Goal: Task Accomplishment & Management: Complete application form

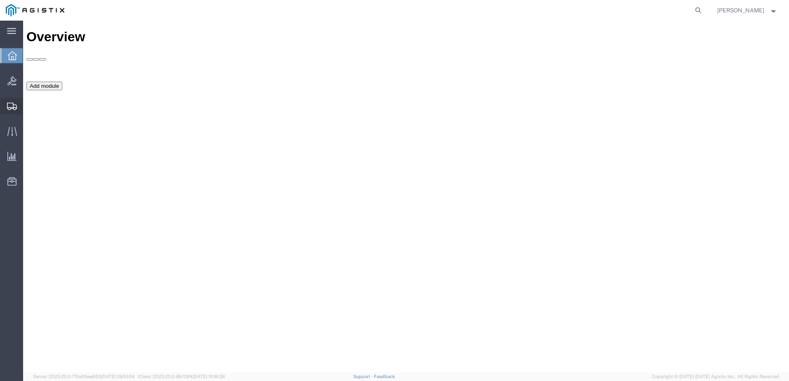
click at [0, 0] on span "Create Shipment" at bounding box center [0, 0] width 0 height 0
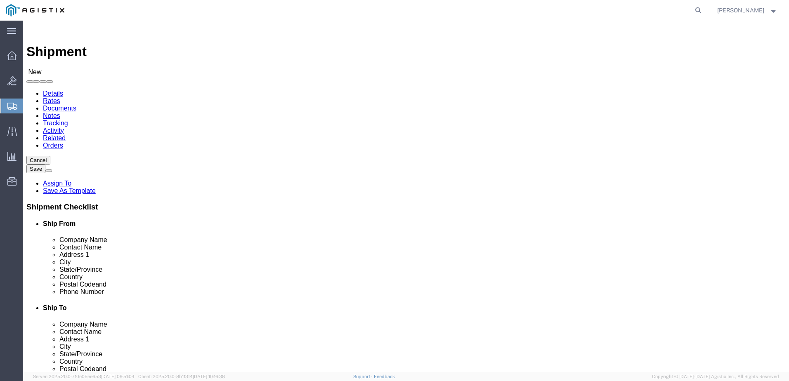
select select
select select "69651"
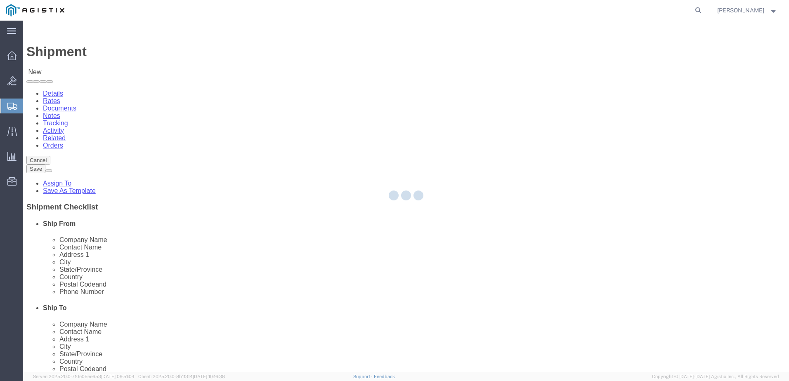
select select "VA"
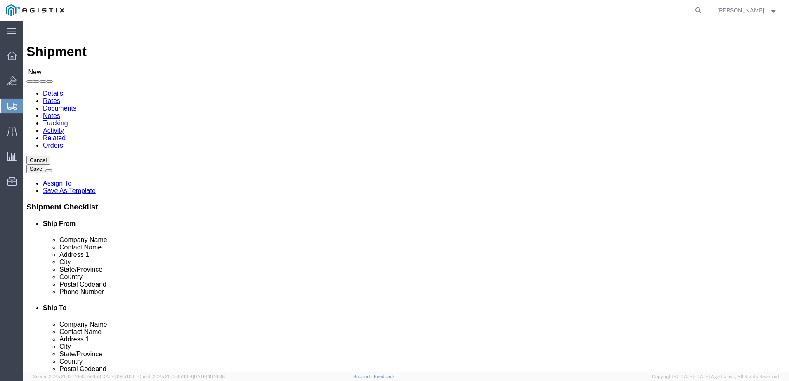
click input "text"
type input "[PERSON_NAME]"
type input "[STREET_ADDRESS][PERSON_NAME]"
type input "[GEOGRAPHIC_DATA]"
type input "22180"
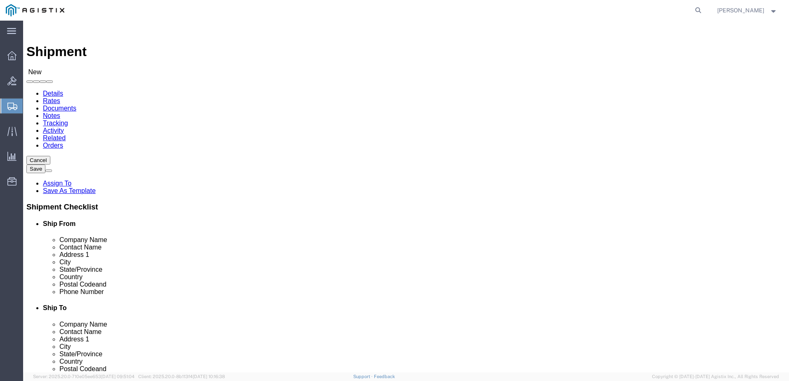
type input "5712647548"
type input "d"
type input "[PERSON_NAME][EMAIL_ADDRESS][PERSON_NAME][DOMAIN_NAME]"
checkbox input "true"
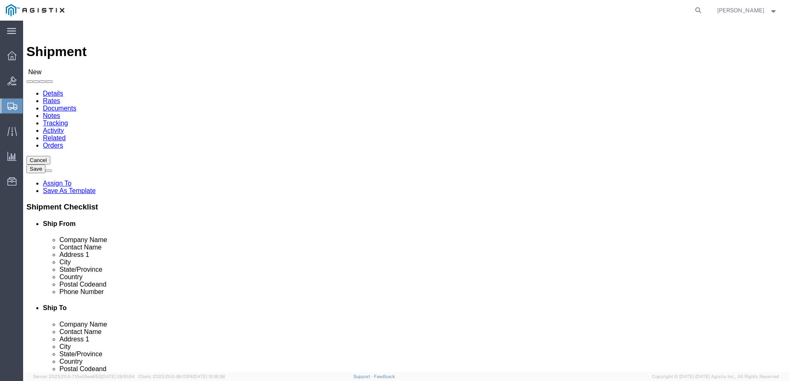
select select "34243"
select select "HI"
click input "Postal Code"
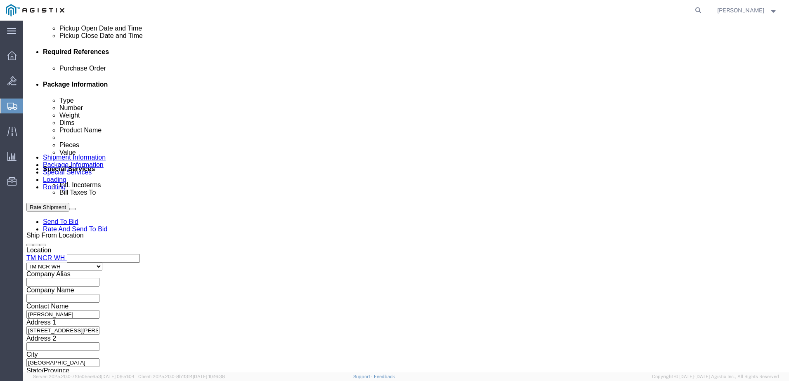
scroll to position [495, 0]
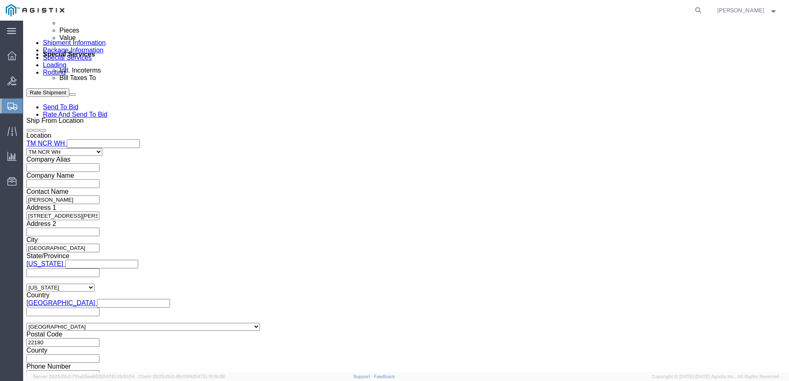
type input "96861"
select select
click input "text"
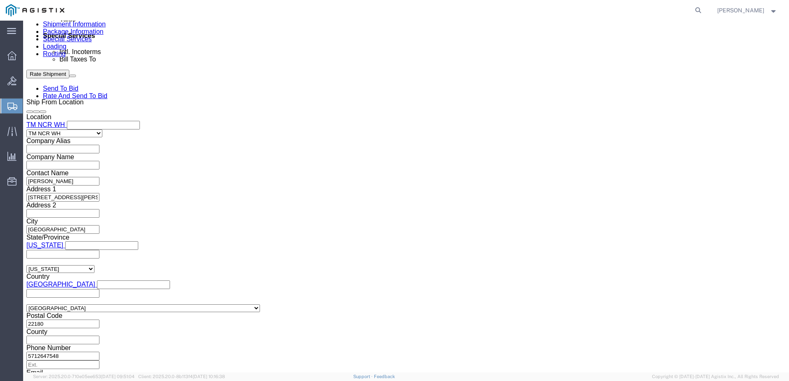
scroll to position [531, 0]
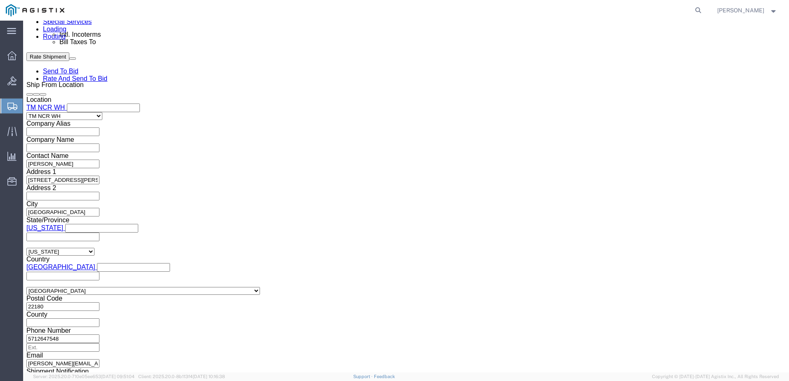
type input "GDIT-79546"
click button "Continue"
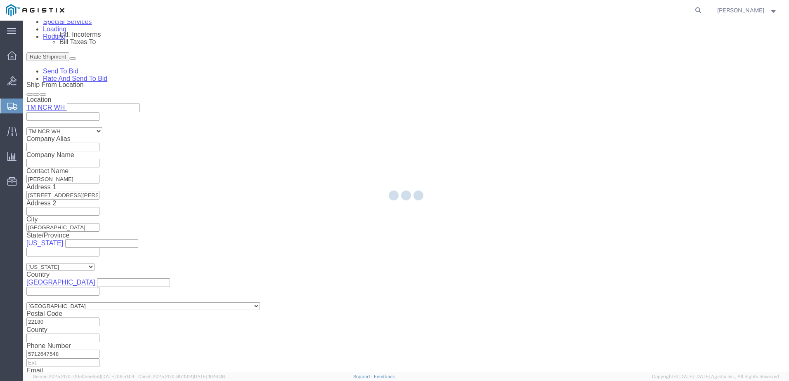
select select "69651"
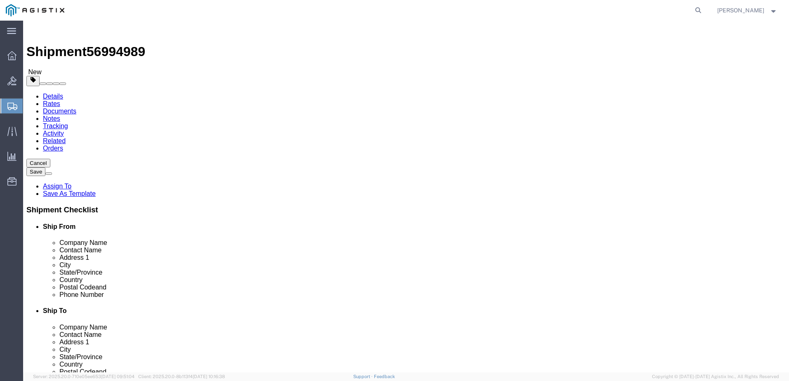
click select "Select Bale(s) Basket(s) Bolt(s) Bottle(s) Buckets Bulk Bundle(s) Can(s) Cardbo…"
select select "PONS"
click select "Select Bale(s) Basket(s) Bolt(s) Bottle(s) Buckets Bulk Bundle(s) Can(s) Cardbo…"
click input "text"
type input "76"
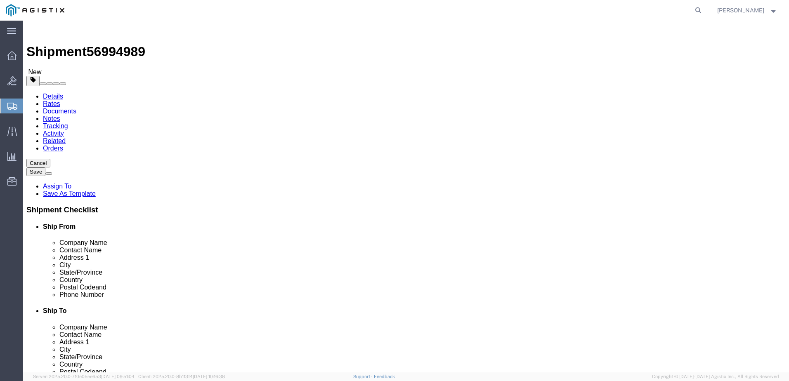
type input "40"
click input "48"
type input "58"
click link "Add Content"
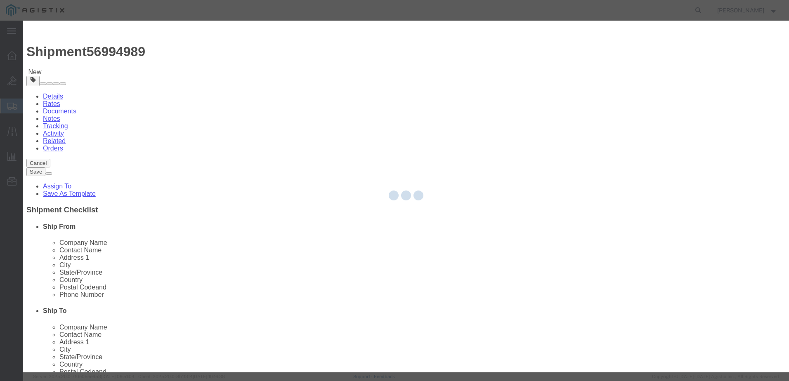
drag, startPoint x: 263, startPoint y: 70, endPoint x: 287, endPoint y: 87, distance: 29.8
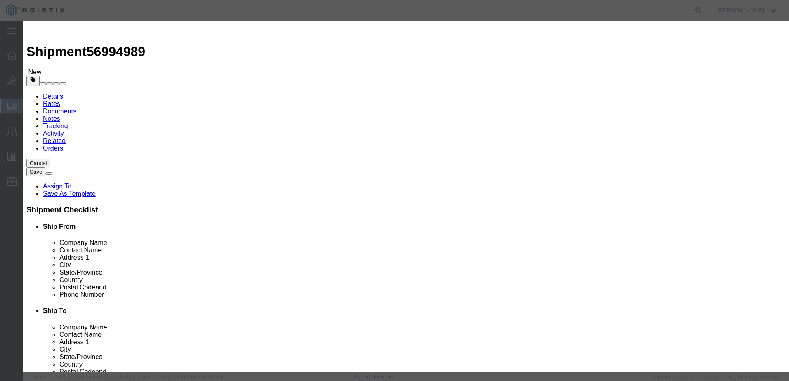
click input "text"
type input "s"
type input "Shelf"
click textarea
paste textarea ""4-Shelf Metal Industrial Duty Freestanding Garage Storage Shelving Unit in Bla…"
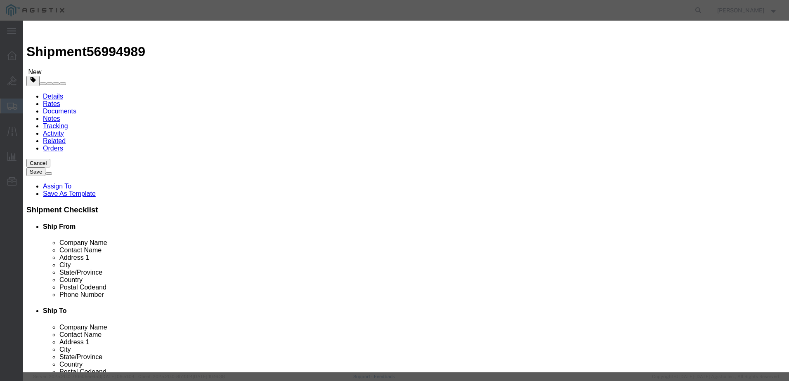
scroll to position [40, 0]
type textarea ""4-Shelf Metal Industrial Duty Freestanding Garage Storage Shelving Unit in Bla…"
click input "text"
paste input "1013480165"
type input "1013480165"
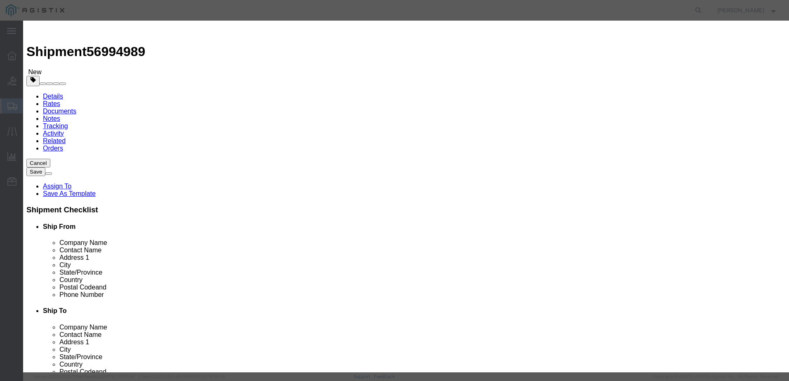
click select "Select 50 55 60 65 70 85 92.5 100 125 175 250 300 400"
select select "92.5"
click select "Select 50 55 60 65 70 85 92.5 100 125 175 250 300 400"
click input "0"
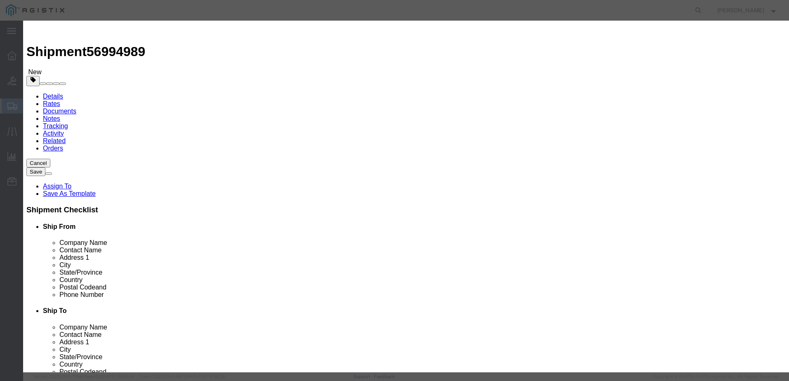
type input "8"
click input "text"
click input "8"
click input "text"
type input "1"
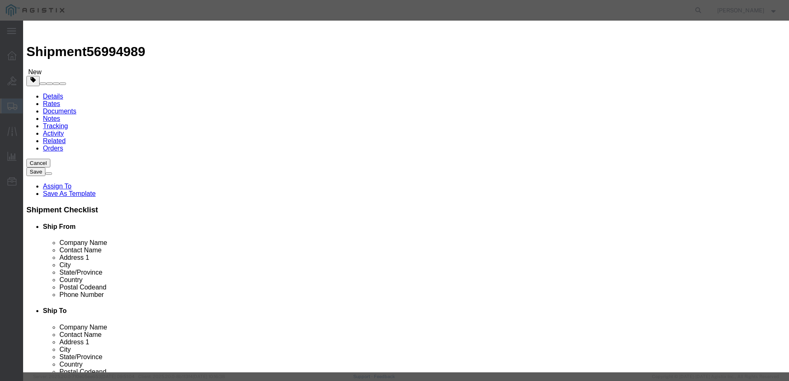
type input "2054.30"
click select "Select [GEOGRAPHIC_DATA] [GEOGRAPHIC_DATA] [GEOGRAPHIC_DATA] [GEOGRAPHIC_DATA] …"
select select "US"
click select "Select [GEOGRAPHIC_DATA] [GEOGRAPHIC_DATA] [GEOGRAPHIC_DATA] [GEOGRAPHIC_DATA] …"
click button "Save & Close"
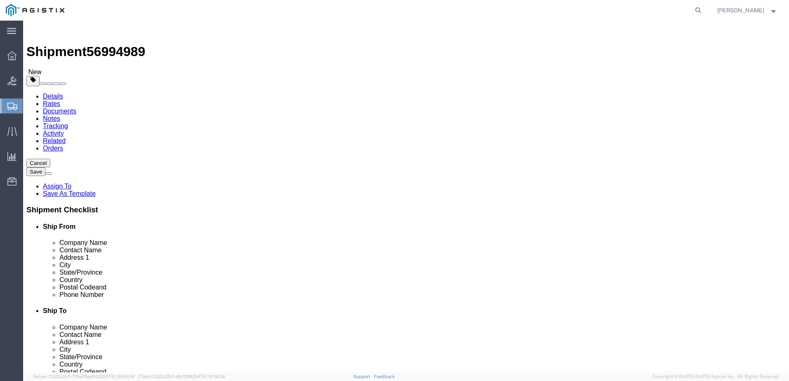
click input "0.00"
click button "Save"
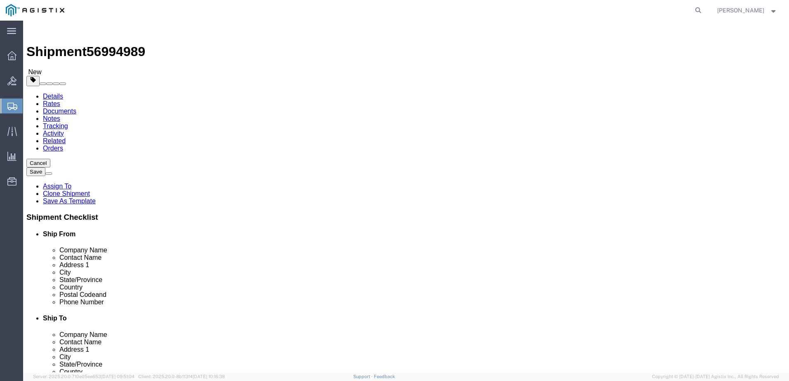
click span "56994989"
copy span "56994989"
click div "Previous Continue"
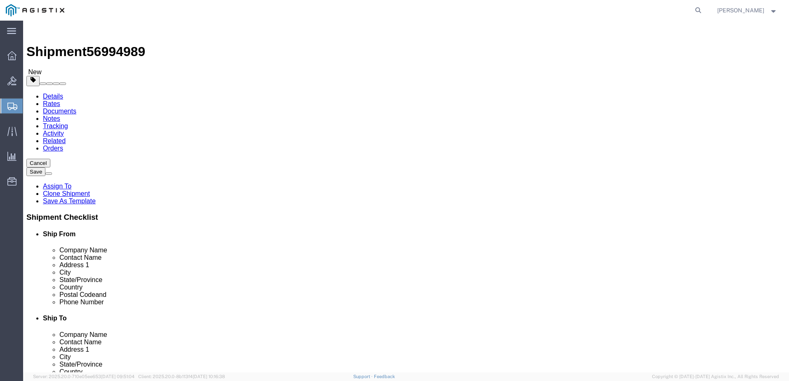
click input "0.00"
type input "640"
click button "Save"
